Goal: Information Seeking & Learning: Learn about a topic

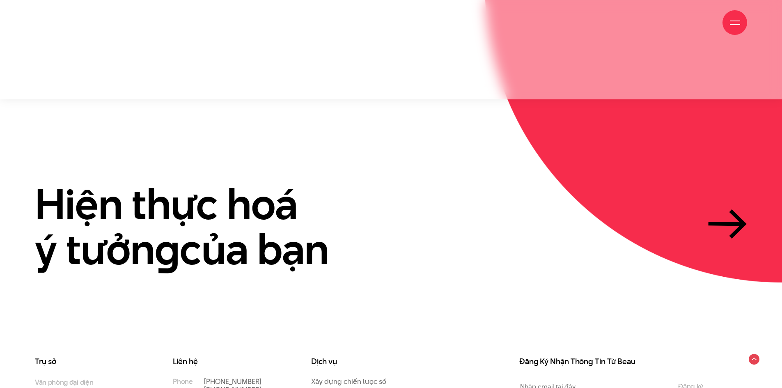
scroll to position [2481, 0]
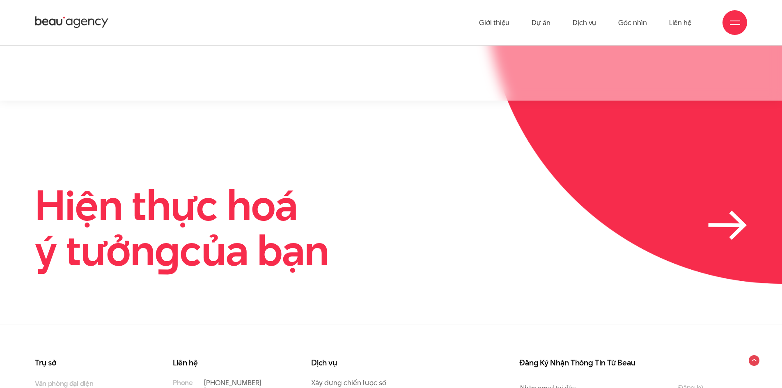
click at [736, 225] on icon at bounding box center [726, 225] width 32 height 0
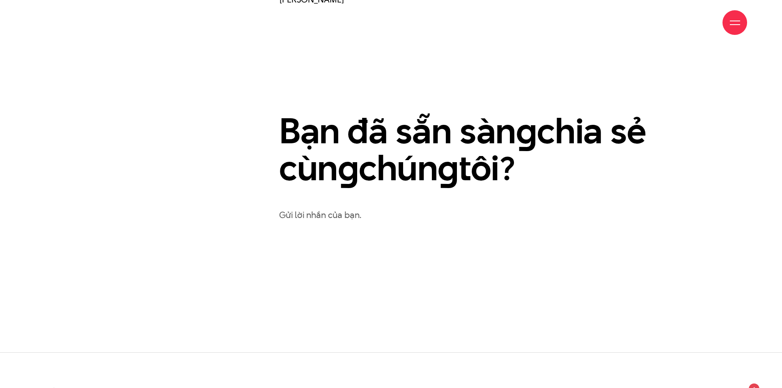
scroll to position [493, 0]
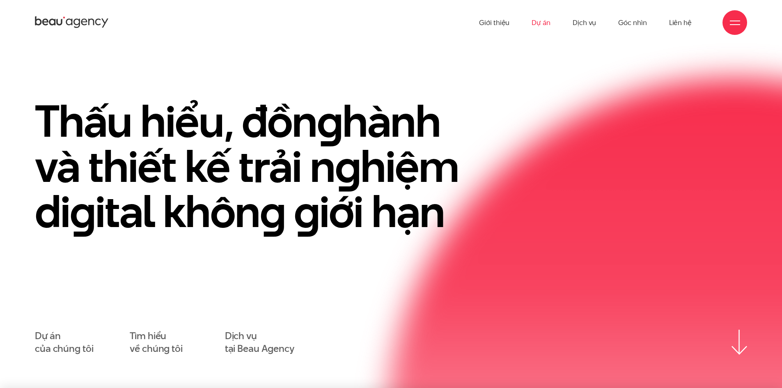
click at [539, 25] on link "Dự án" at bounding box center [541, 22] width 19 height 45
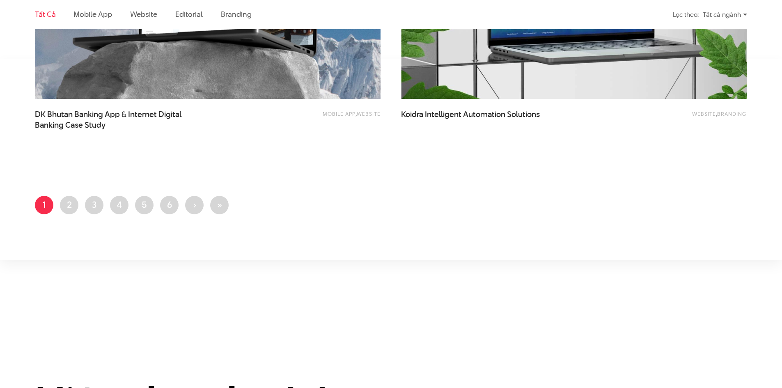
scroll to position [2012, 0]
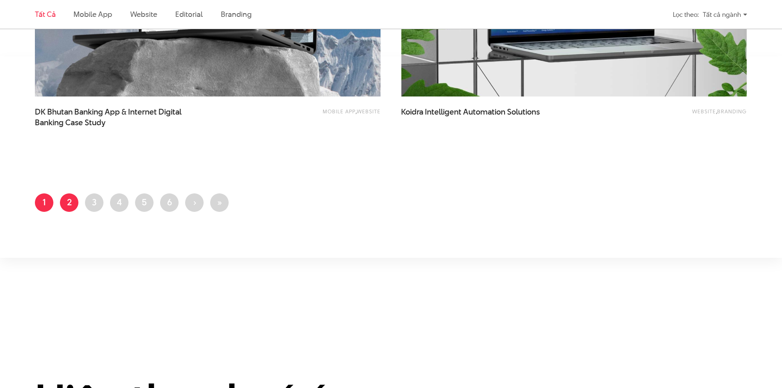
click at [74, 198] on link "Trang 2" at bounding box center [69, 202] width 18 height 18
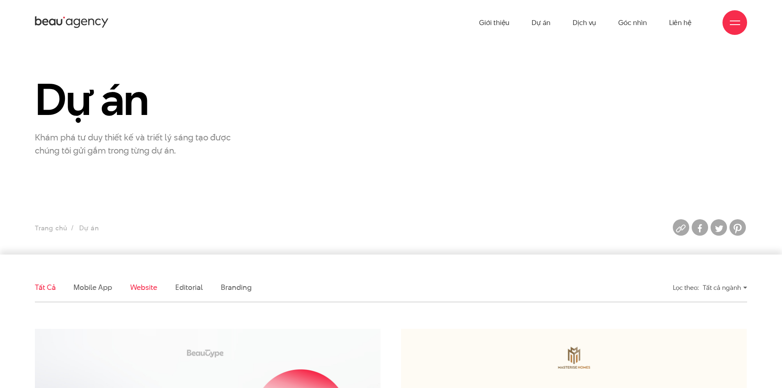
click at [150, 288] on link "Website" at bounding box center [143, 287] width 27 height 10
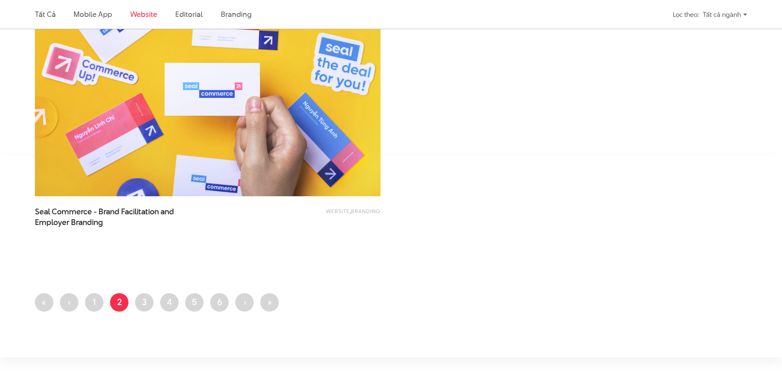
scroll to position [1916, 0]
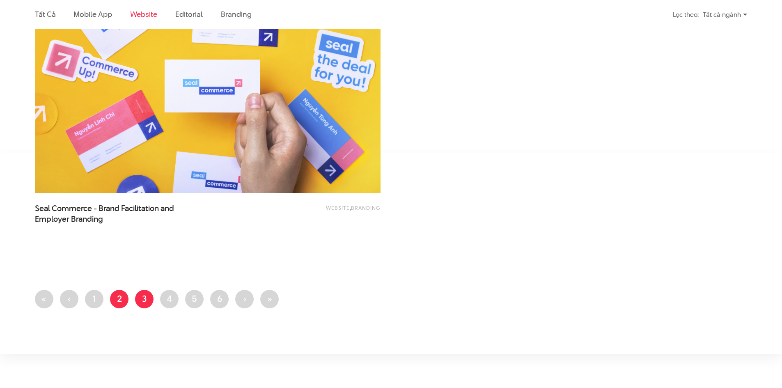
click at [141, 302] on link "Trang 3" at bounding box center [144, 299] width 18 height 18
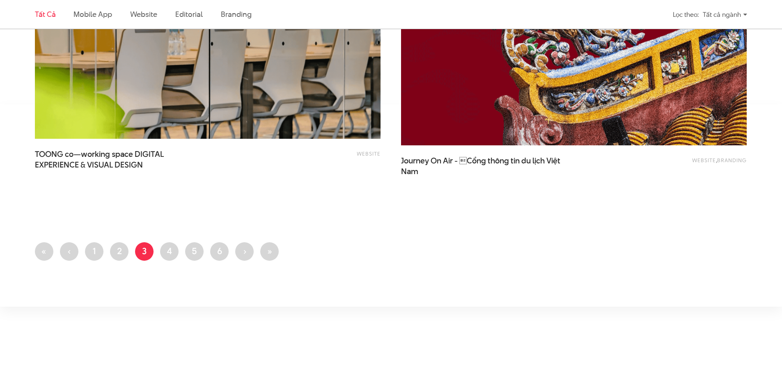
scroll to position [1971, 0]
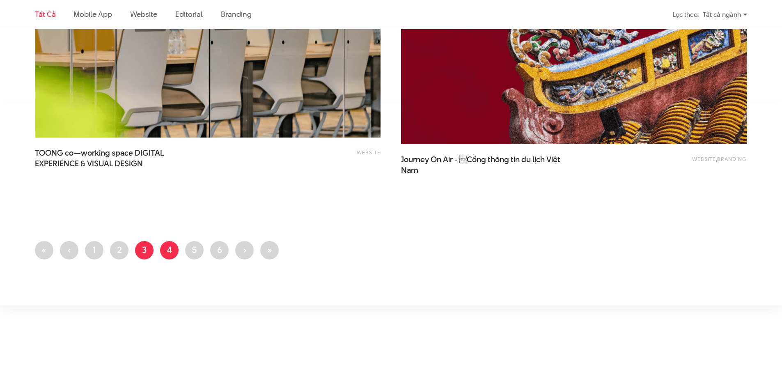
click at [167, 253] on link "Trang 4" at bounding box center [169, 250] width 18 height 18
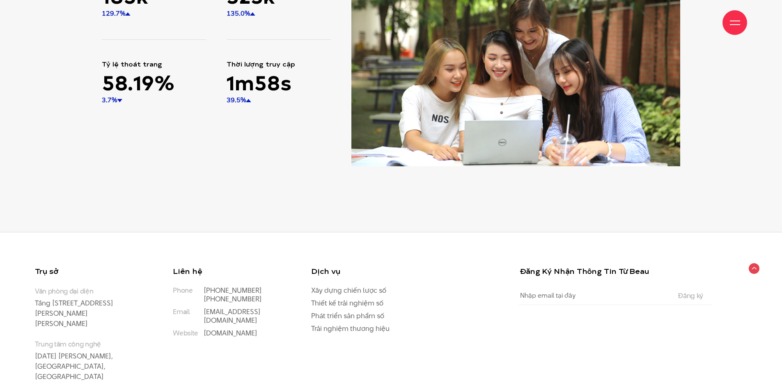
scroll to position [12625, 0]
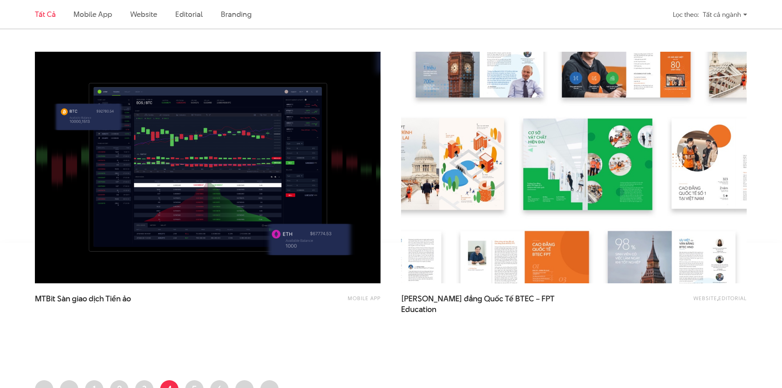
scroll to position [1848, 0]
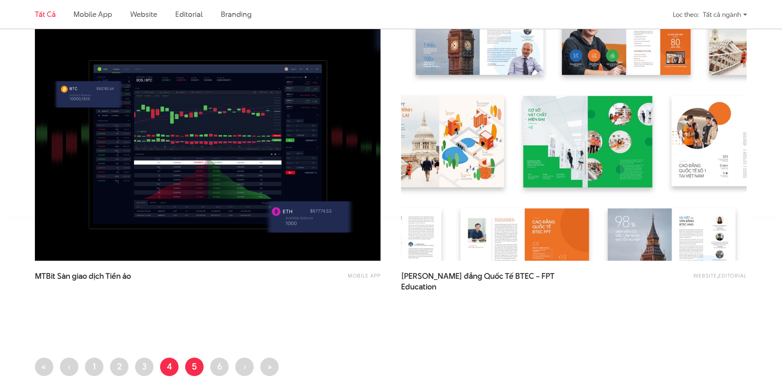
click at [200, 363] on link "Trang 5" at bounding box center [194, 367] width 18 height 18
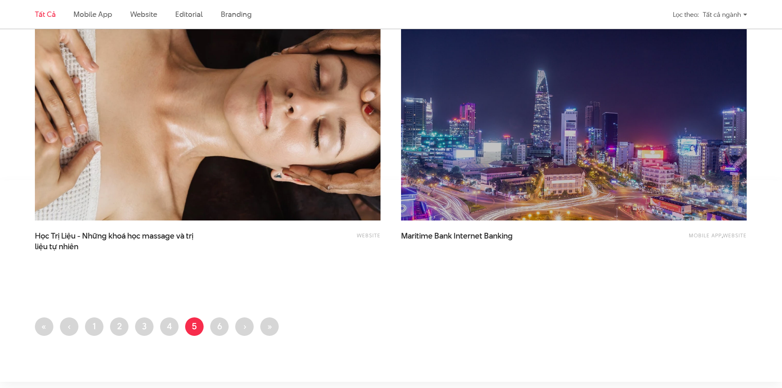
scroll to position [1971, 0]
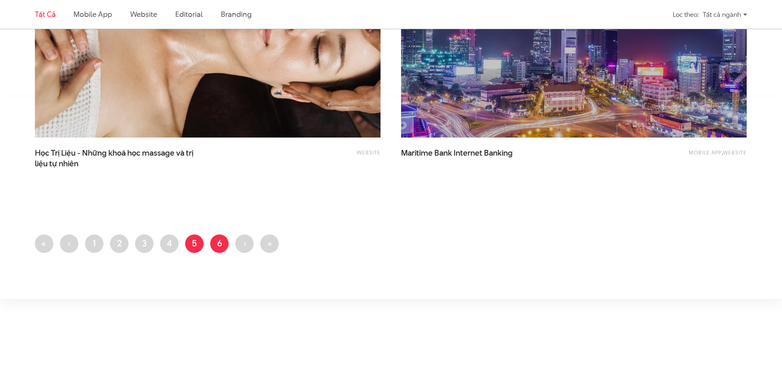
click at [216, 246] on link "Trang 6" at bounding box center [219, 244] width 18 height 18
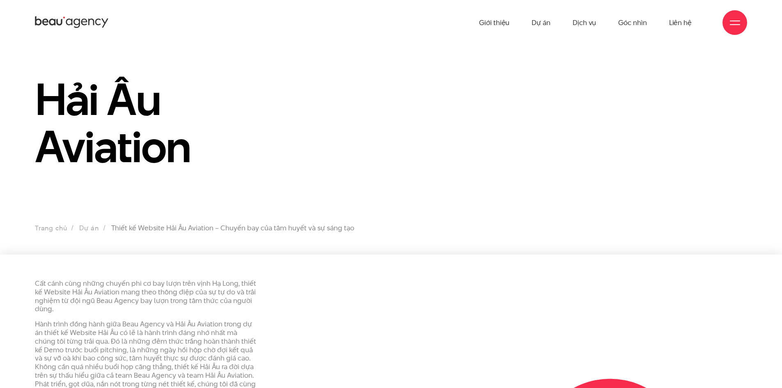
drag, startPoint x: 193, startPoint y: 152, endPoint x: 32, endPoint y: 106, distance: 166.9
click at [32, 106] on div "Hải Âu Aviation" at bounding box center [269, 127] width 489 height 102
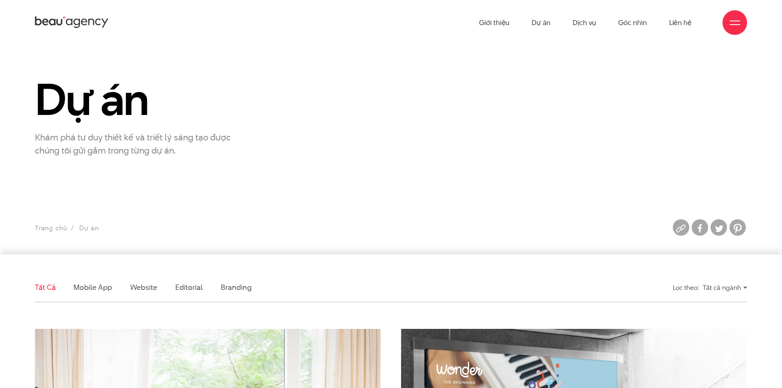
click at [43, 288] on link "Tất cả" at bounding box center [45, 287] width 21 height 10
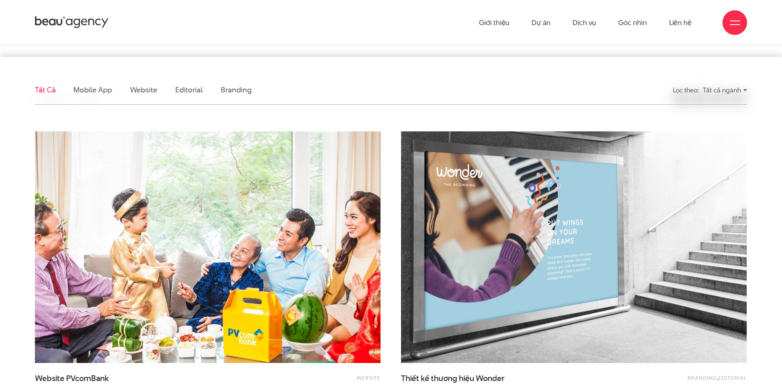
scroll to position [191, 0]
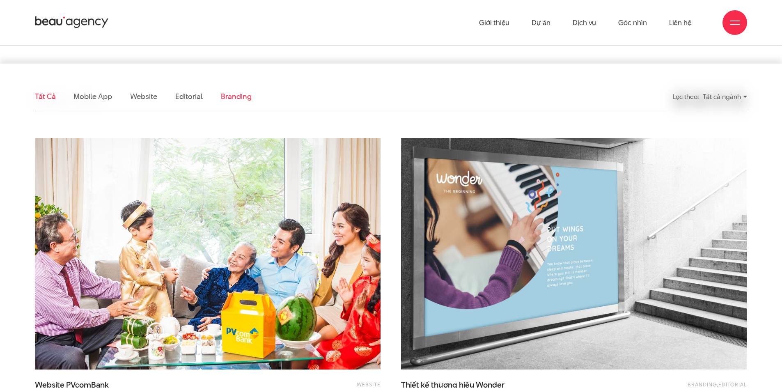
click at [235, 94] on link "Branding" at bounding box center [236, 96] width 30 height 10
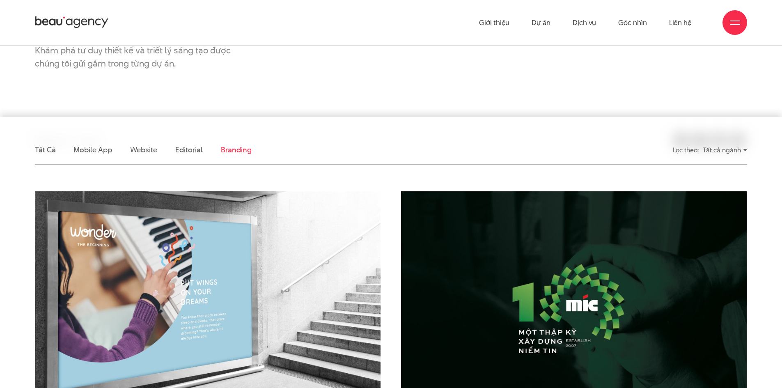
scroll to position [109, 0]
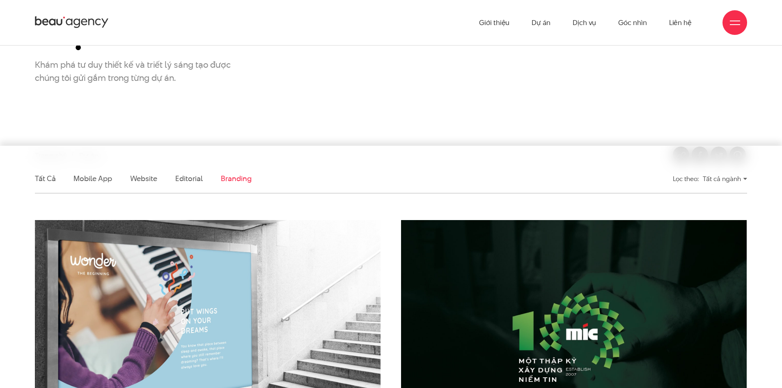
click at [719, 179] on div "Tất cả ngành" at bounding box center [725, 179] width 44 height 14
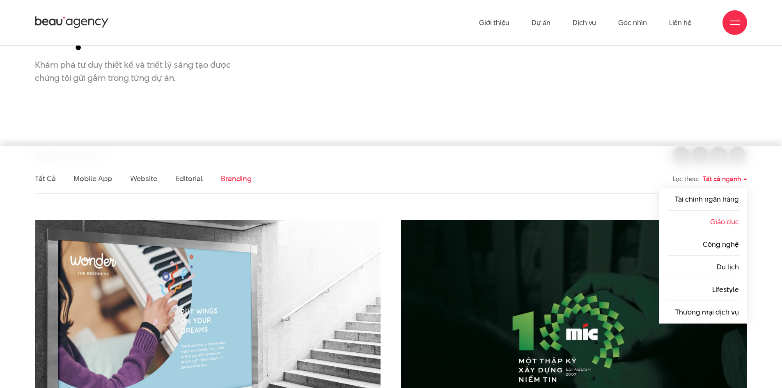
click at [720, 221] on link "Giáo dục" at bounding box center [724, 222] width 29 height 10
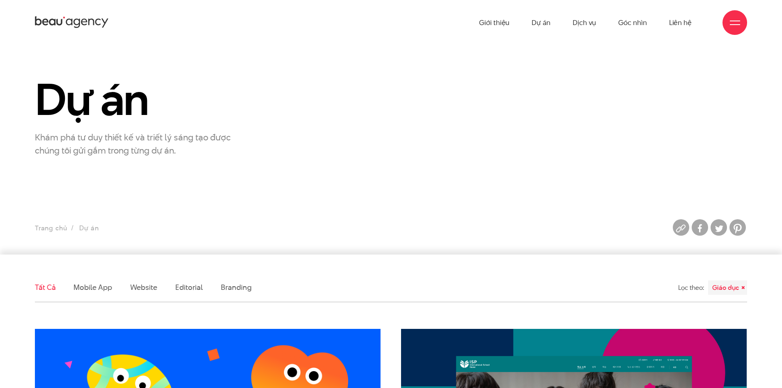
click at [49, 292] on link "Tất cả" at bounding box center [45, 287] width 21 height 10
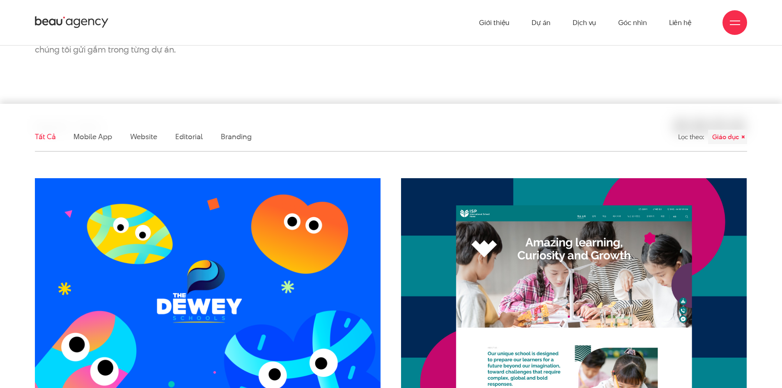
scroll to position [150, 0]
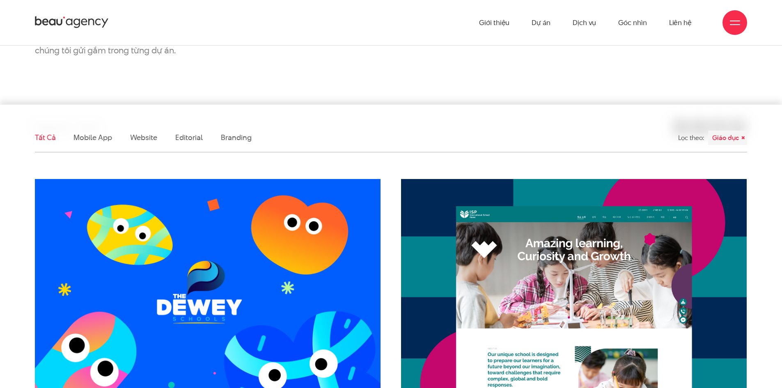
click at [742, 136] on div "Giáo dục" at bounding box center [727, 138] width 39 height 14
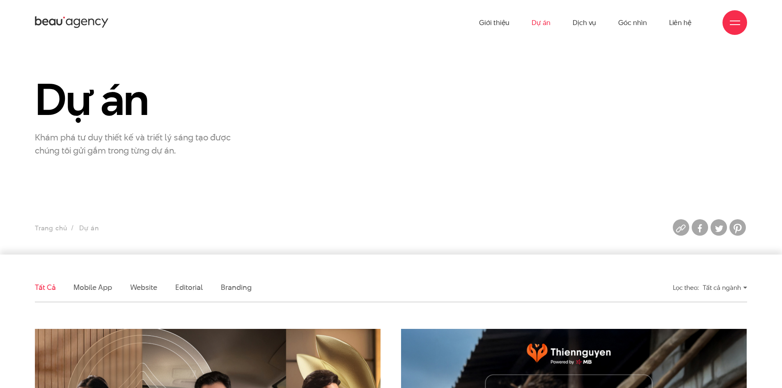
click at [725, 285] on div "Tất cả ngành" at bounding box center [725, 288] width 44 height 14
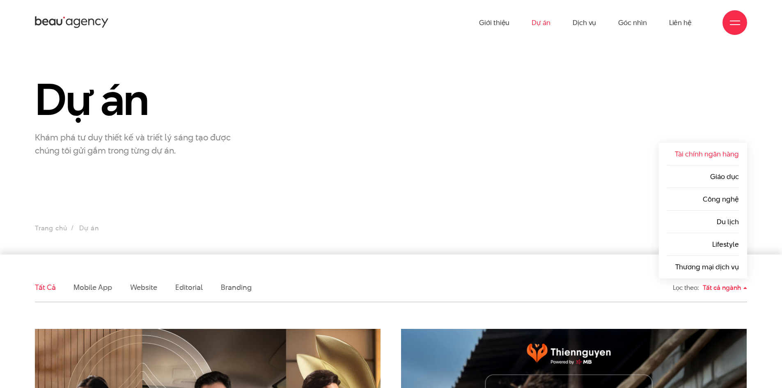
click at [721, 149] on link "Tài chính ngân hàng" at bounding box center [707, 154] width 64 height 10
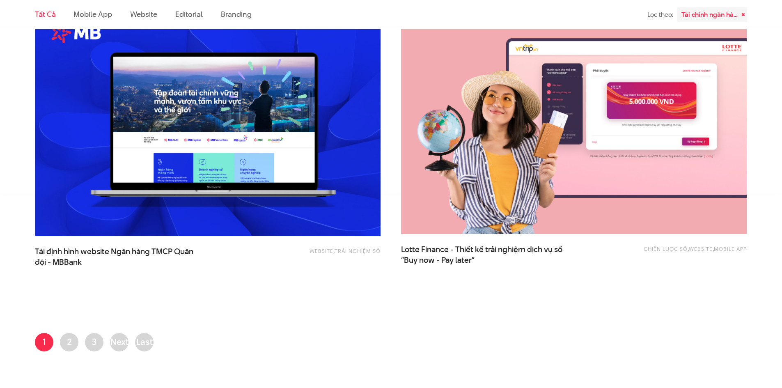
scroll to position [1971, 0]
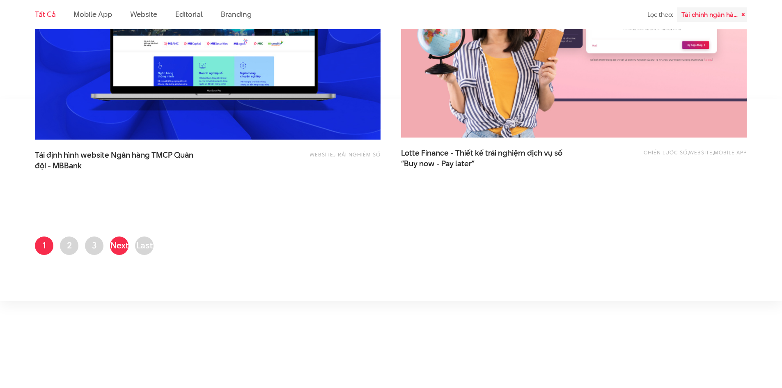
click at [122, 246] on span "Next ›" at bounding box center [119, 254] width 18 height 30
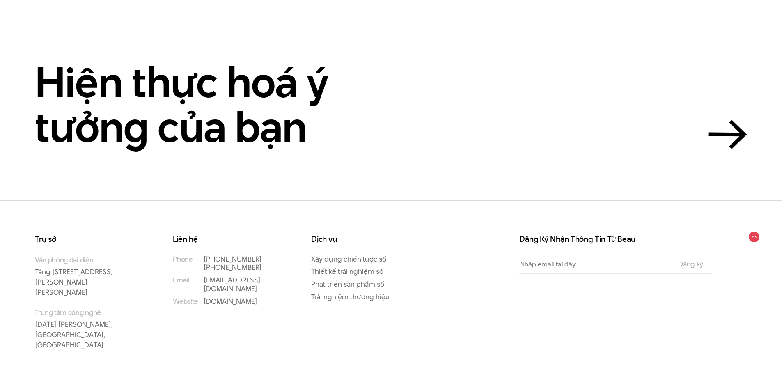
scroll to position [251, 0]
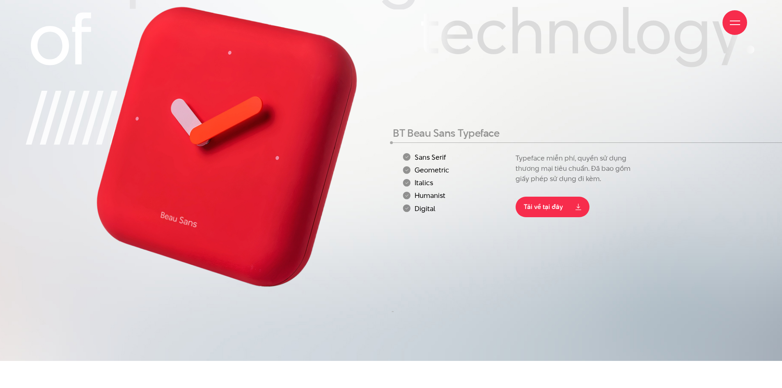
scroll to position [164, 0]
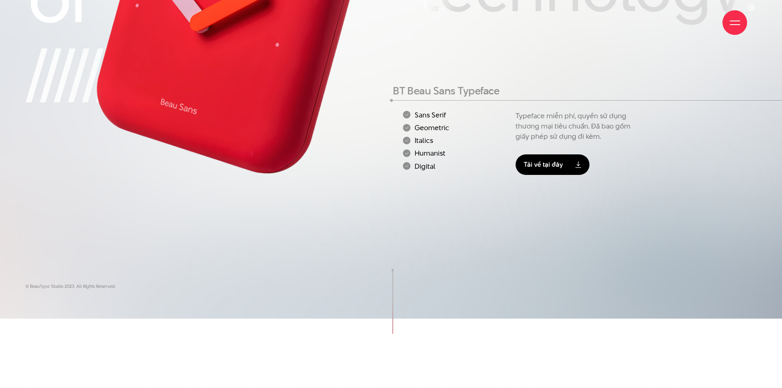
click at [555, 163] on link "Tải về tại đây" at bounding box center [553, 164] width 74 height 21
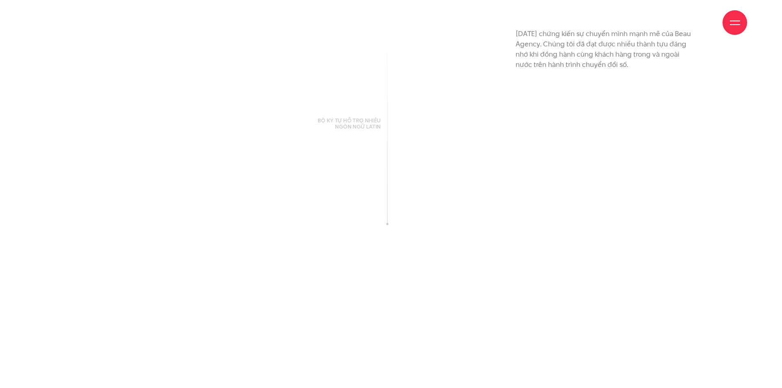
scroll to position [1232, 0]
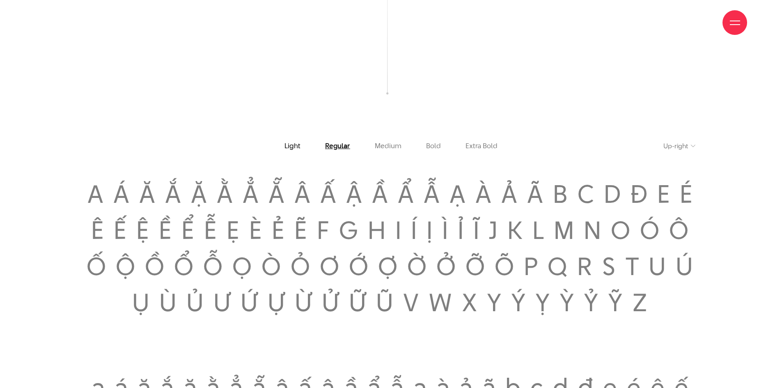
click at [299, 147] on link "Light" at bounding box center [293, 146] width 16 height 8
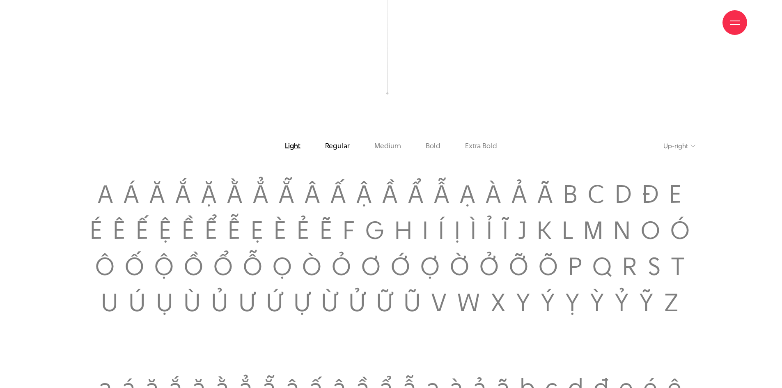
click at [330, 150] on link "Regular" at bounding box center [337, 146] width 25 height 8
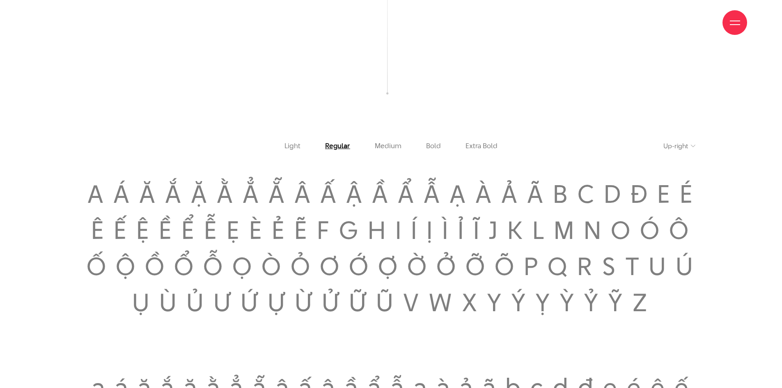
click at [374, 150] on li "Medium" at bounding box center [388, 146] width 51 height 8
click at [384, 148] on link "Medium" at bounding box center [388, 146] width 27 height 8
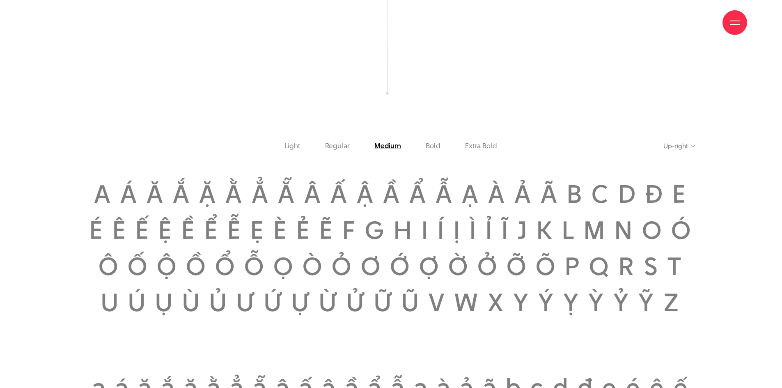
click at [416, 147] on li "Bold" at bounding box center [433, 146] width 39 height 8
click at [433, 148] on link "Bold" at bounding box center [433, 146] width 15 height 8
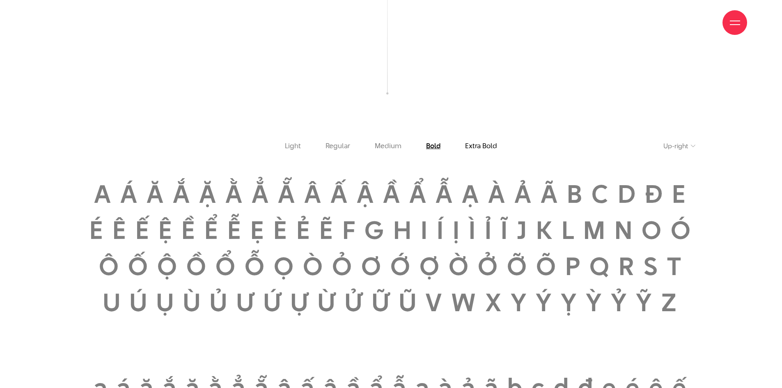
click at [485, 146] on link "Extra Bold" at bounding box center [481, 146] width 32 height 8
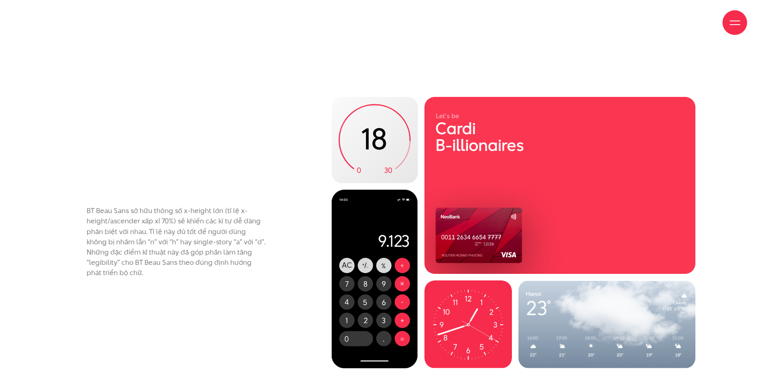
scroll to position [4312, 0]
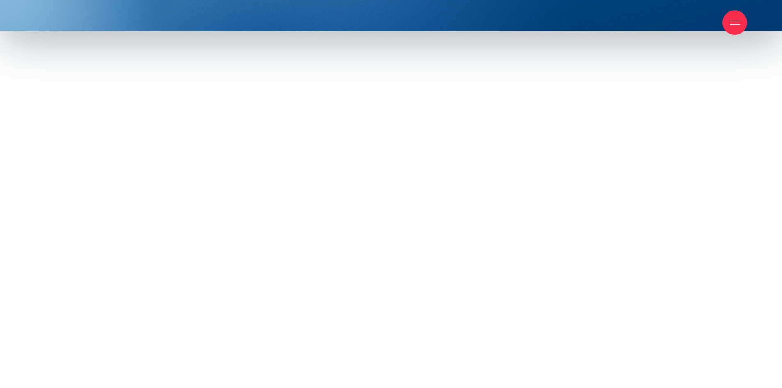
scroll to position [370, 0]
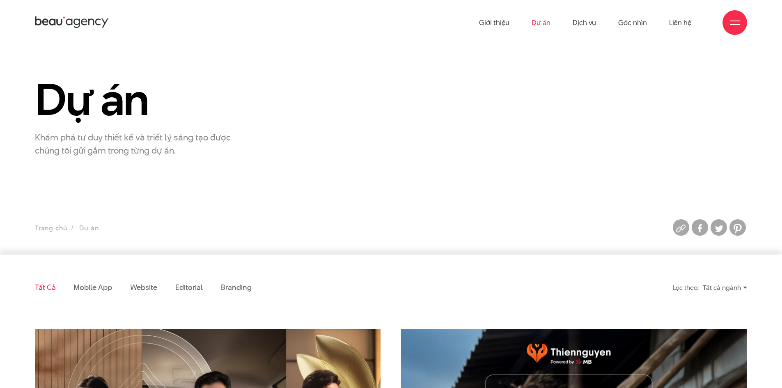
click at [725, 290] on div "Tất cả ngành" at bounding box center [725, 288] width 44 height 14
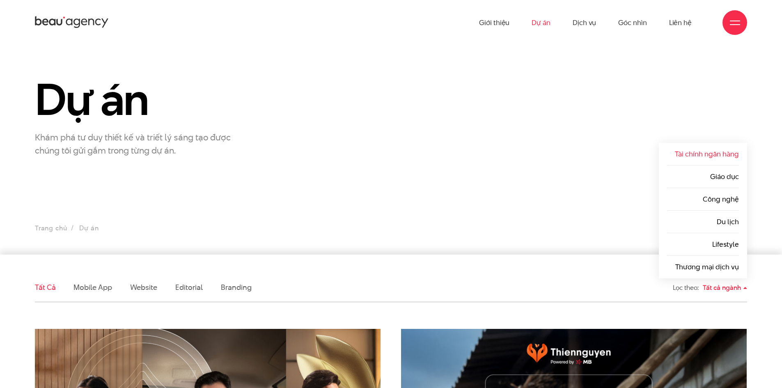
click at [726, 150] on link "Tài chính ngân hàng" at bounding box center [707, 154] width 64 height 10
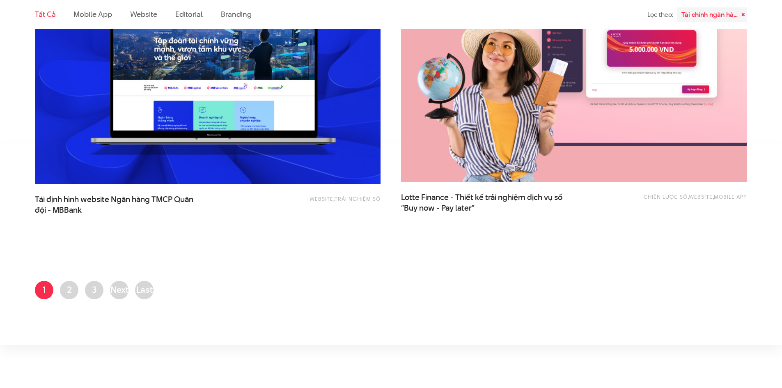
scroll to position [1930, 0]
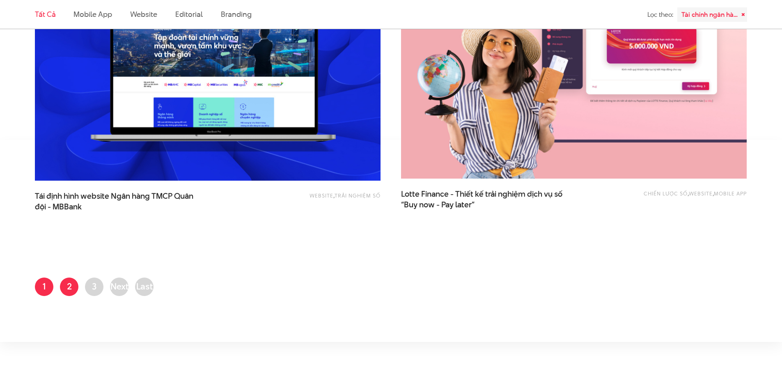
click at [67, 281] on link "Trang 2" at bounding box center [69, 287] width 18 height 18
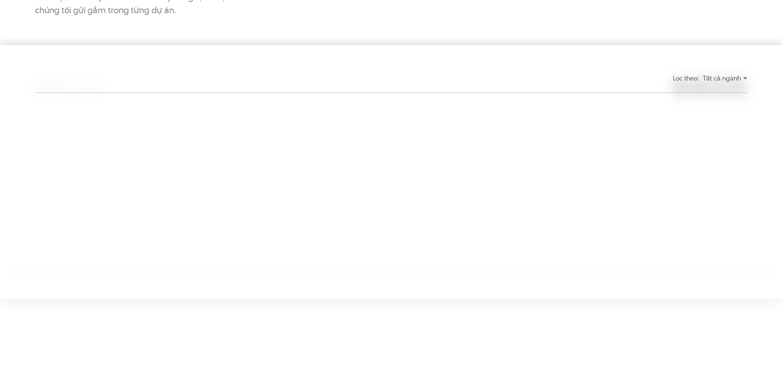
scroll to position [0, 0]
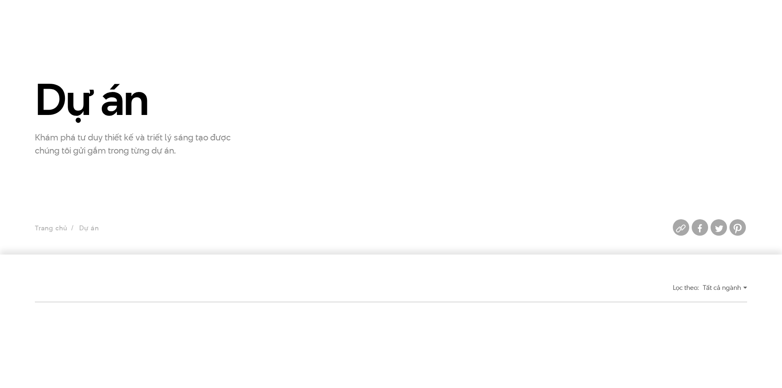
click at [708, 287] on div "Tất cả ngành" at bounding box center [725, 288] width 44 height 14
click at [90, 227] on ul "Trang chủ Dự án" at bounding box center [299, 228] width 529 height 11
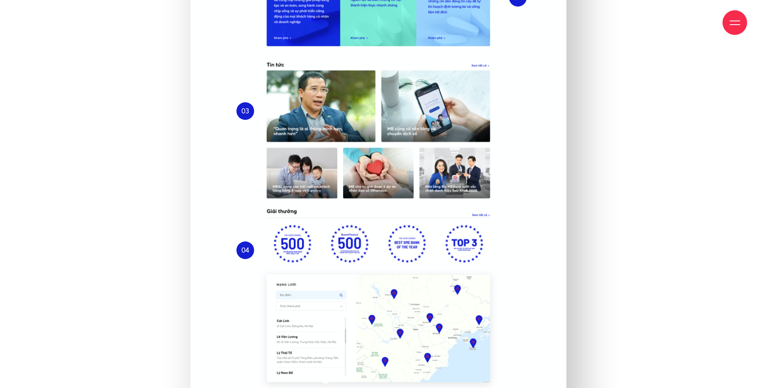
scroll to position [3614, 0]
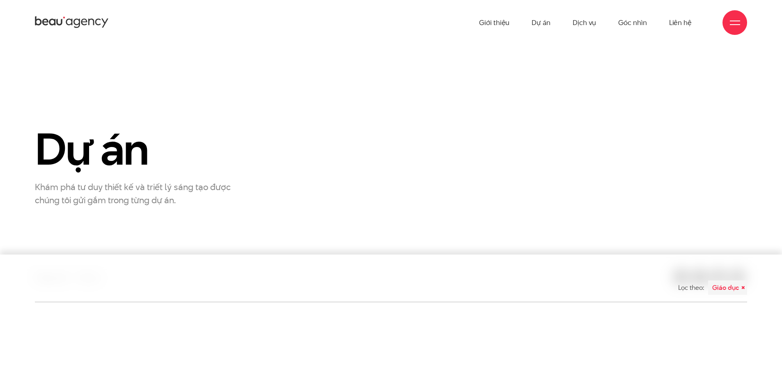
scroll to position [150, 0]
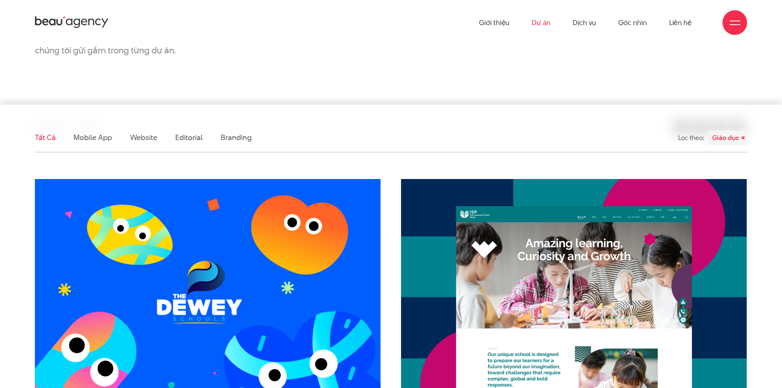
click at [544, 21] on link "Dự án" at bounding box center [541, 22] width 19 height 45
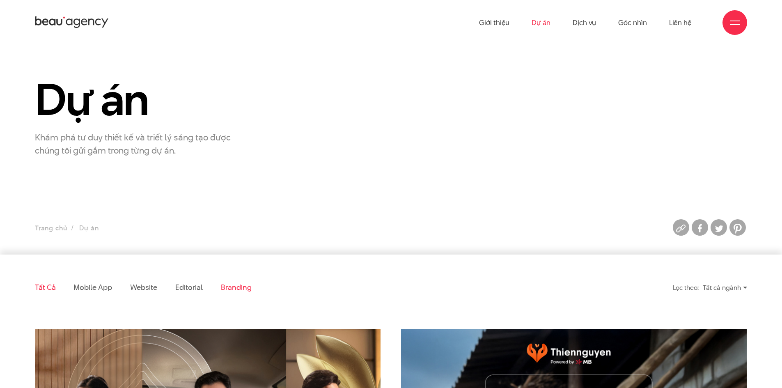
click at [225, 285] on link "Branding" at bounding box center [236, 287] width 30 height 10
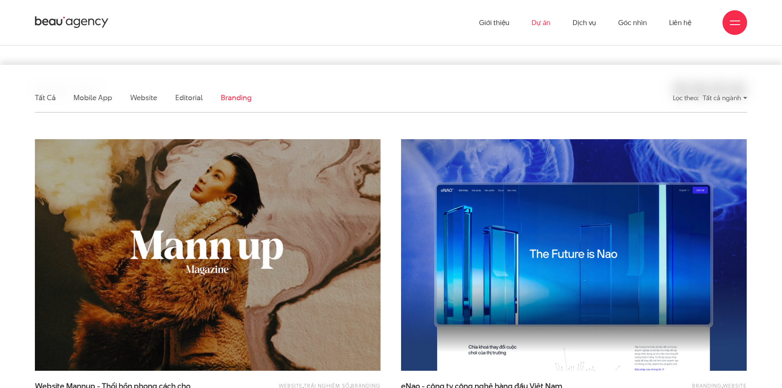
scroll to position [150, 0]
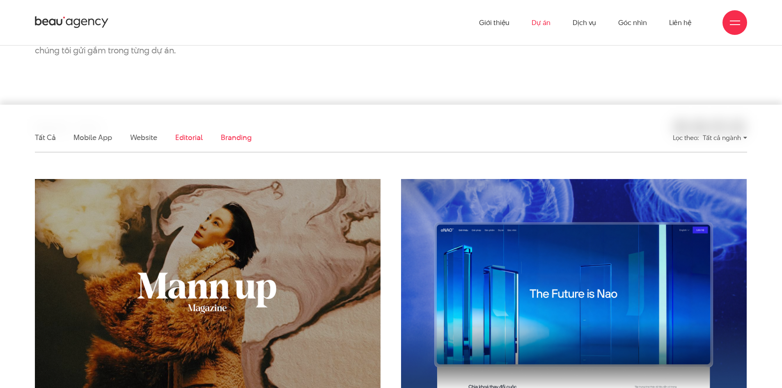
click at [196, 139] on link "Editorial" at bounding box center [189, 137] width 28 height 10
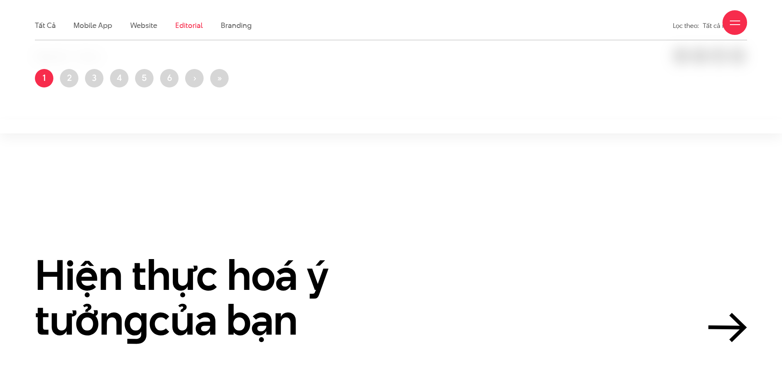
scroll to position [273, 0]
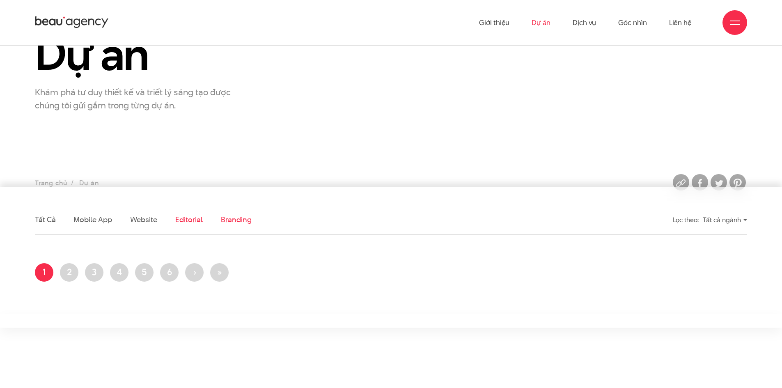
click at [235, 220] on link "Branding" at bounding box center [236, 219] width 30 height 10
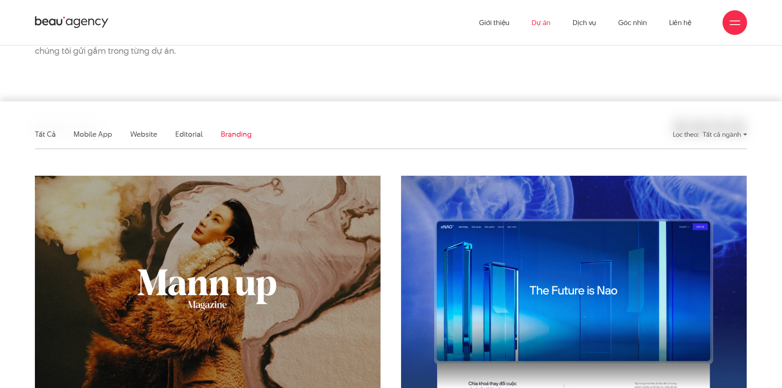
scroll to position [150, 0]
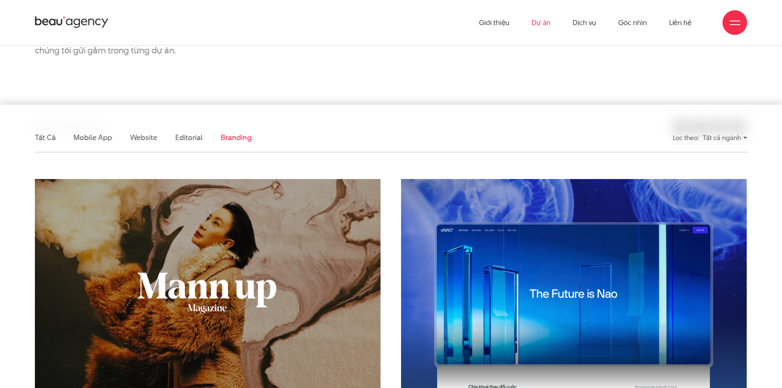
click at [57, 139] on ul "Tất cả Mobile app Website Editorial Branding" at bounding box center [299, 137] width 529 height 29
click at [52, 138] on link "Tất cả" at bounding box center [45, 137] width 21 height 10
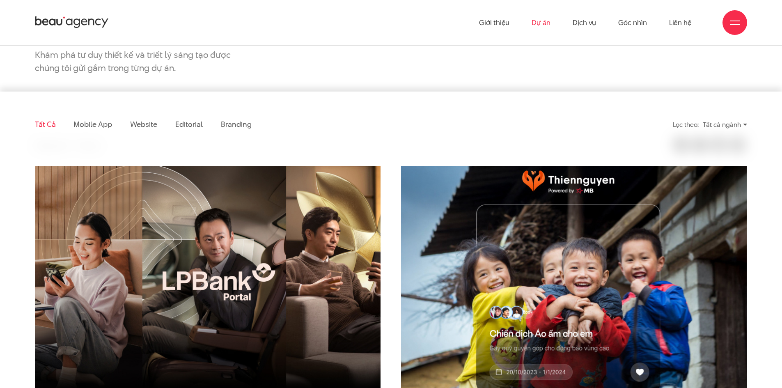
scroll to position [109, 0]
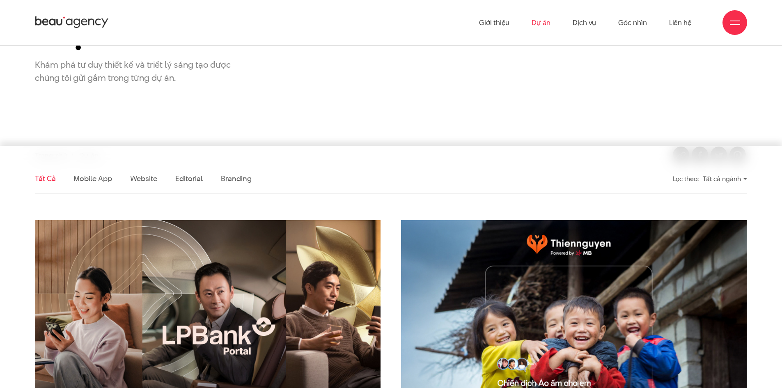
click at [724, 182] on div "Tất cả ngành" at bounding box center [725, 179] width 44 height 14
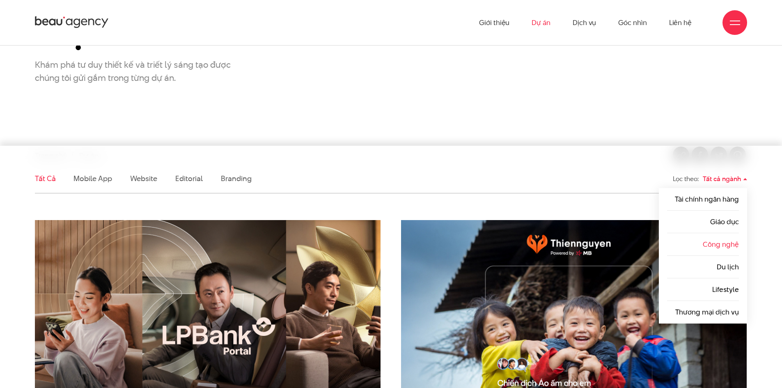
click at [723, 241] on link "Công nghệ" at bounding box center [721, 244] width 36 height 10
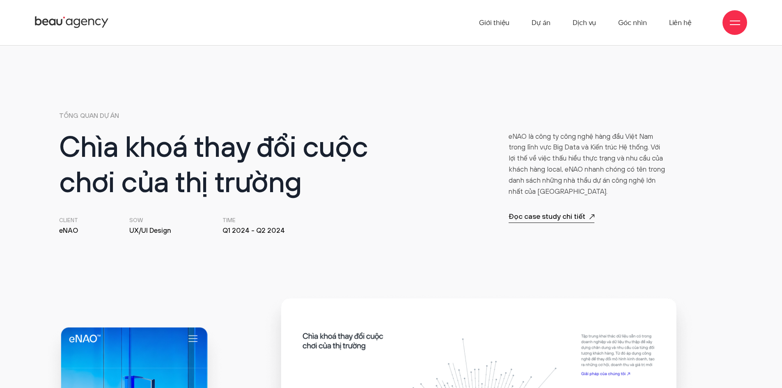
scroll to position [370, 0]
click at [530, 216] on p "Đọc case study chi tiết" at bounding box center [552, 217] width 86 height 11
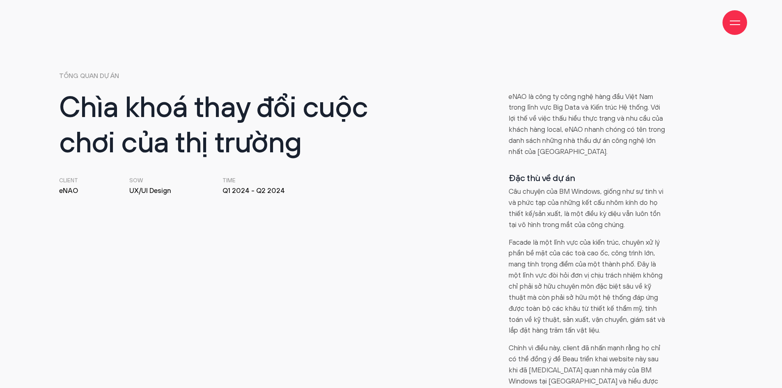
scroll to position [411, 0]
drag, startPoint x: 82, startPoint y: 191, endPoint x: 57, endPoint y: 191, distance: 24.2
click at [57, 191] on div "Chìa khoá thay đổi cuộc chơi của thị trường Client eNAO SOW UX/UI Design Time Q…" at bounding box center [222, 313] width 337 height 445
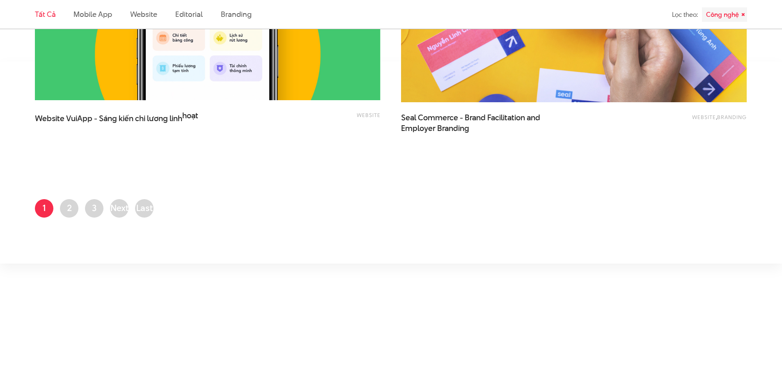
scroll to position [2012, 0]
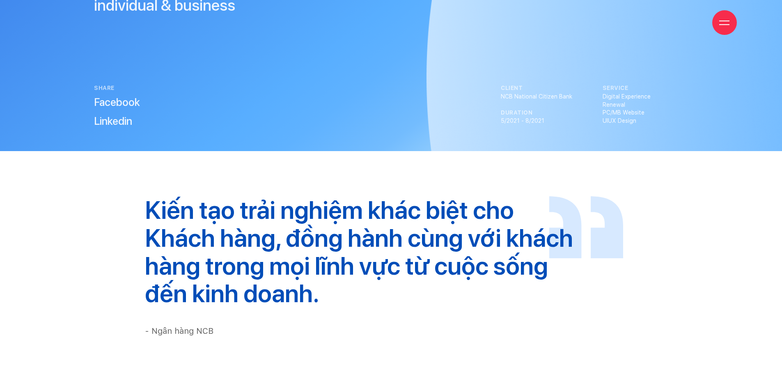
scroll to position [287, 0]
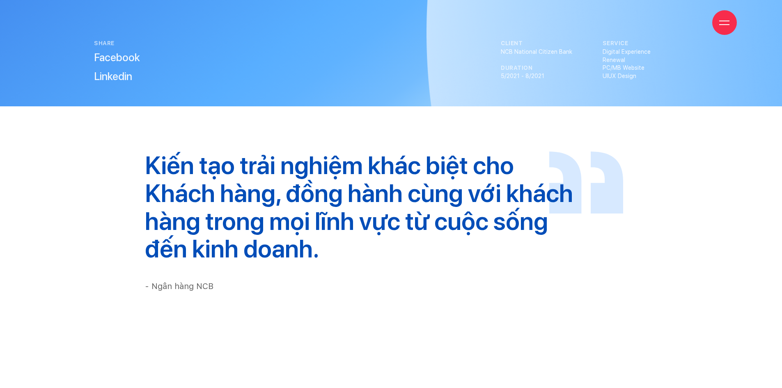
drag, startPoint x: 609, startPoint y: 56, endPoint x: 638, endPoint y: 77, distance: 35.5
click at [638, 77] on p "Digital Experience Renewal PC/MB Website UIUX Design" at bounding box center [645, 64] width 85 height 32
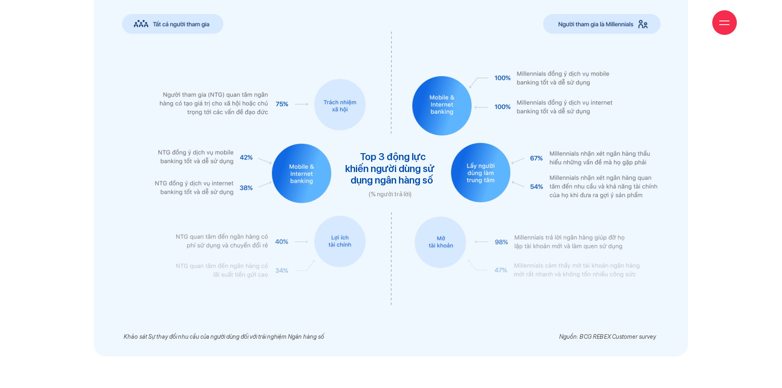
scroll to position [2012, 0]
